Goal: Task Accomplishment & Management: Use online tool/utility

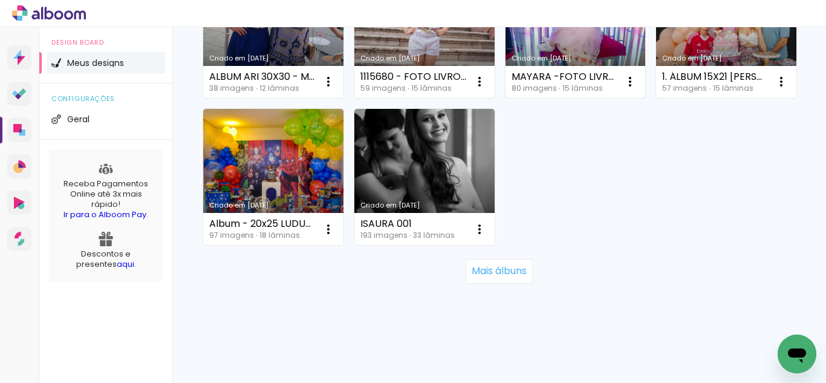
scroll to position [1149, 0]
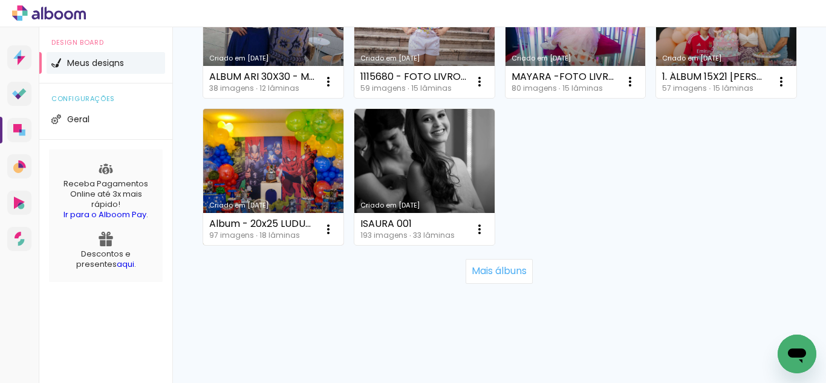
click at [279, 245] on link "Criado em [DATE]" at bounding box center [273, 177] width 140 height 137
